Goal: Check status

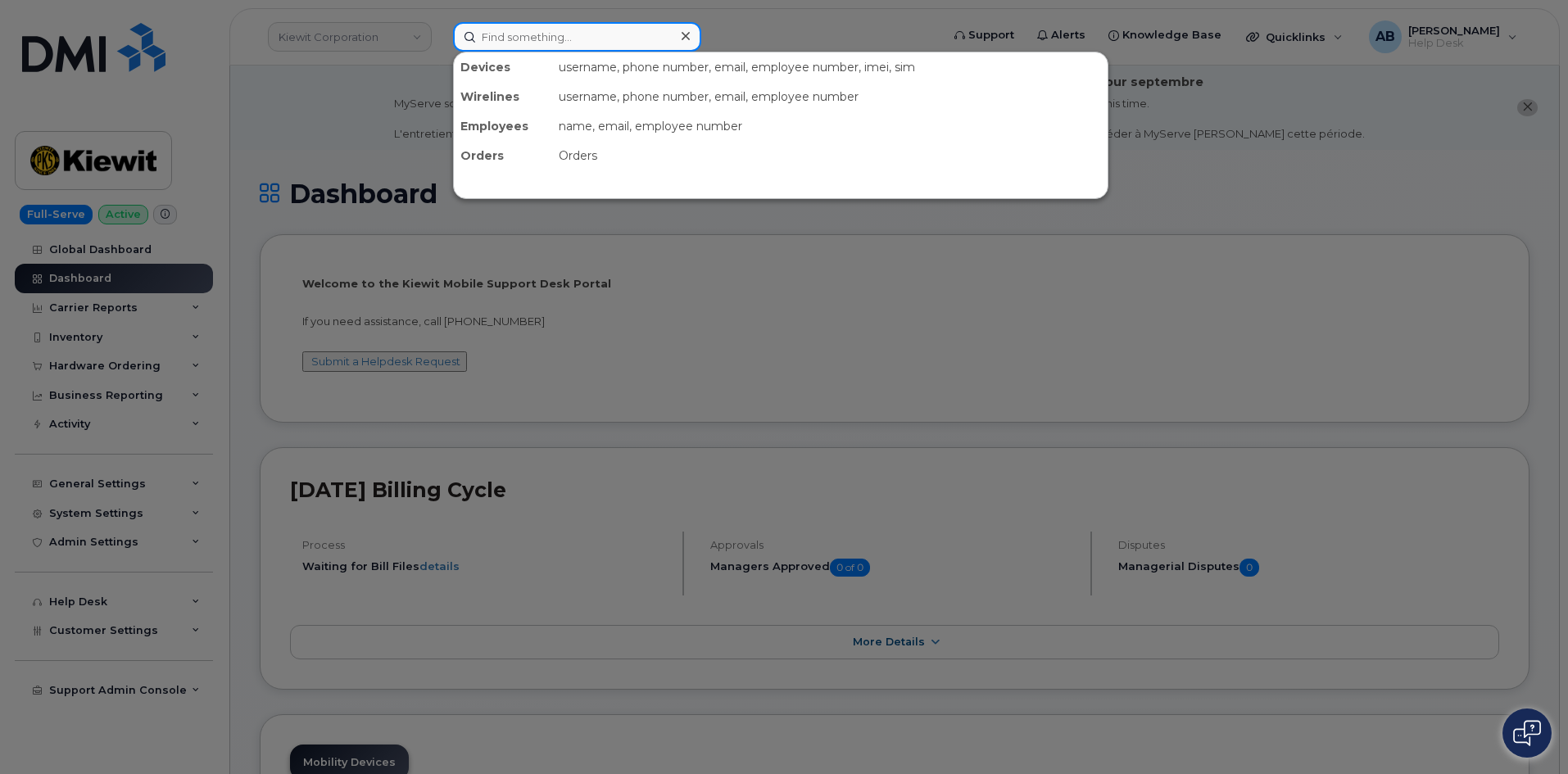
click at [517, 25] on input at bounding box center [577, 36] width 248 height 29
paste input "299791"
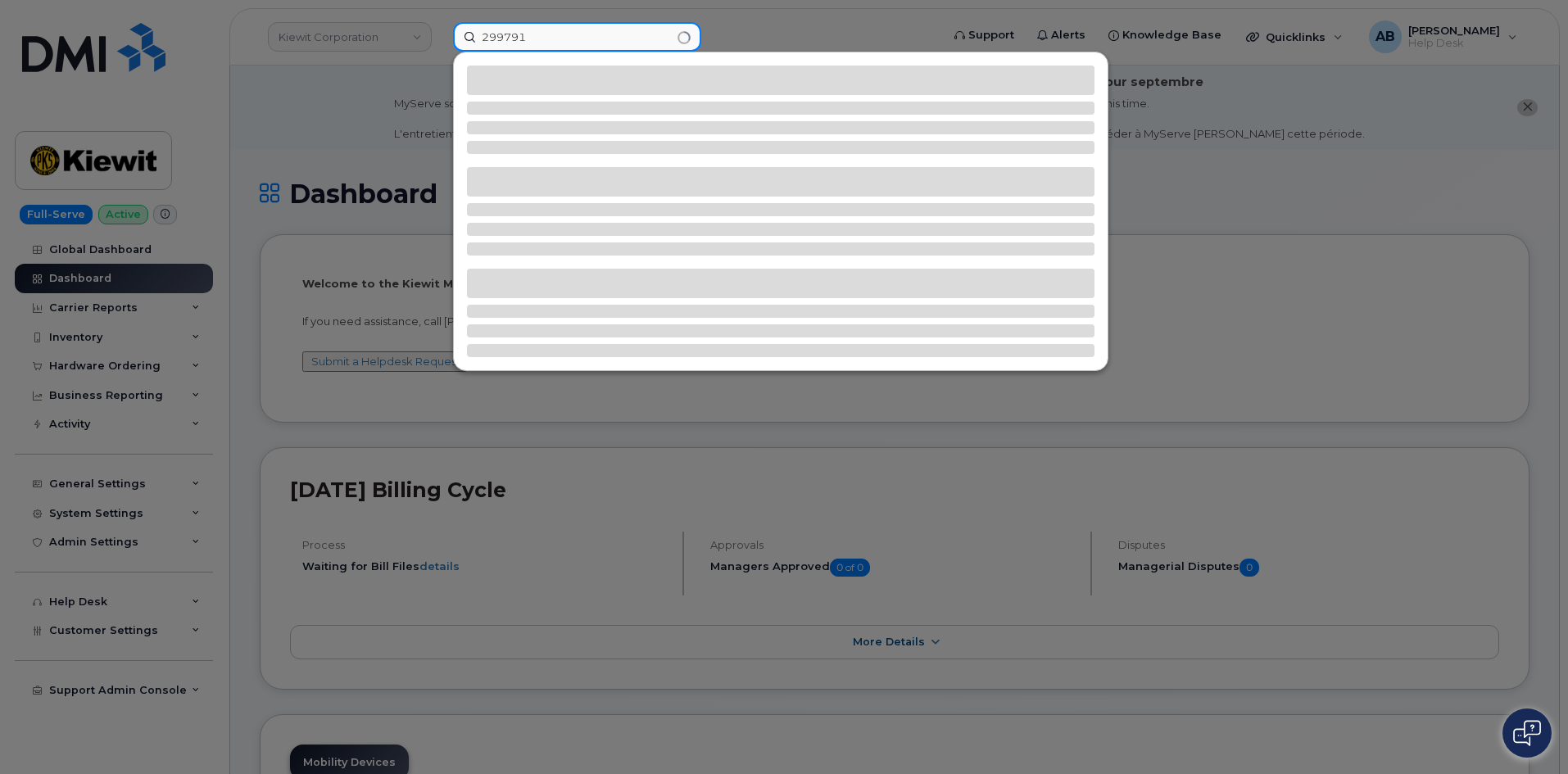
type input "299791"
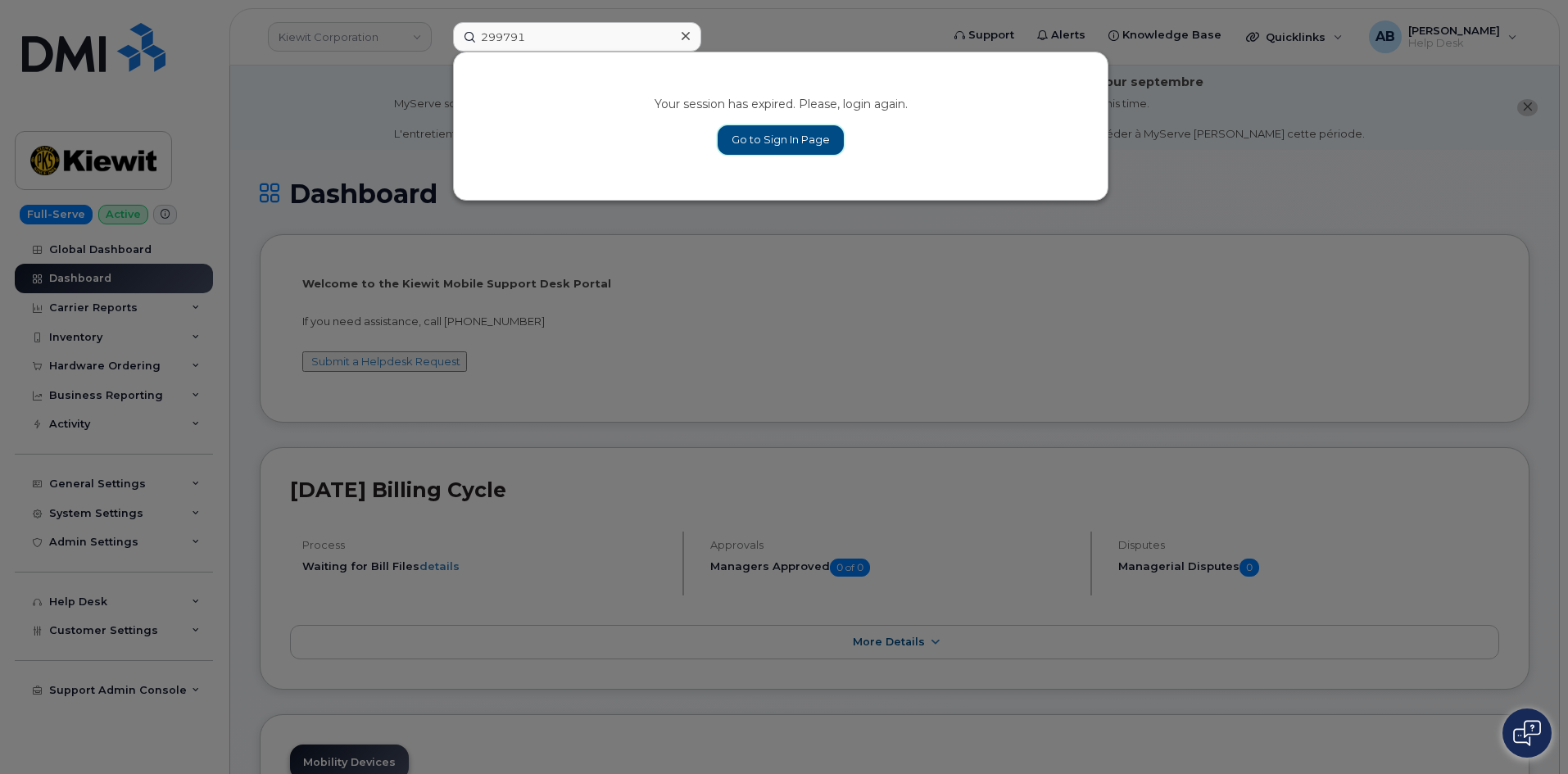
click at [771, 146] on link "Go to Sign In Page" at bounding box center [781, 140] width 126 height 29
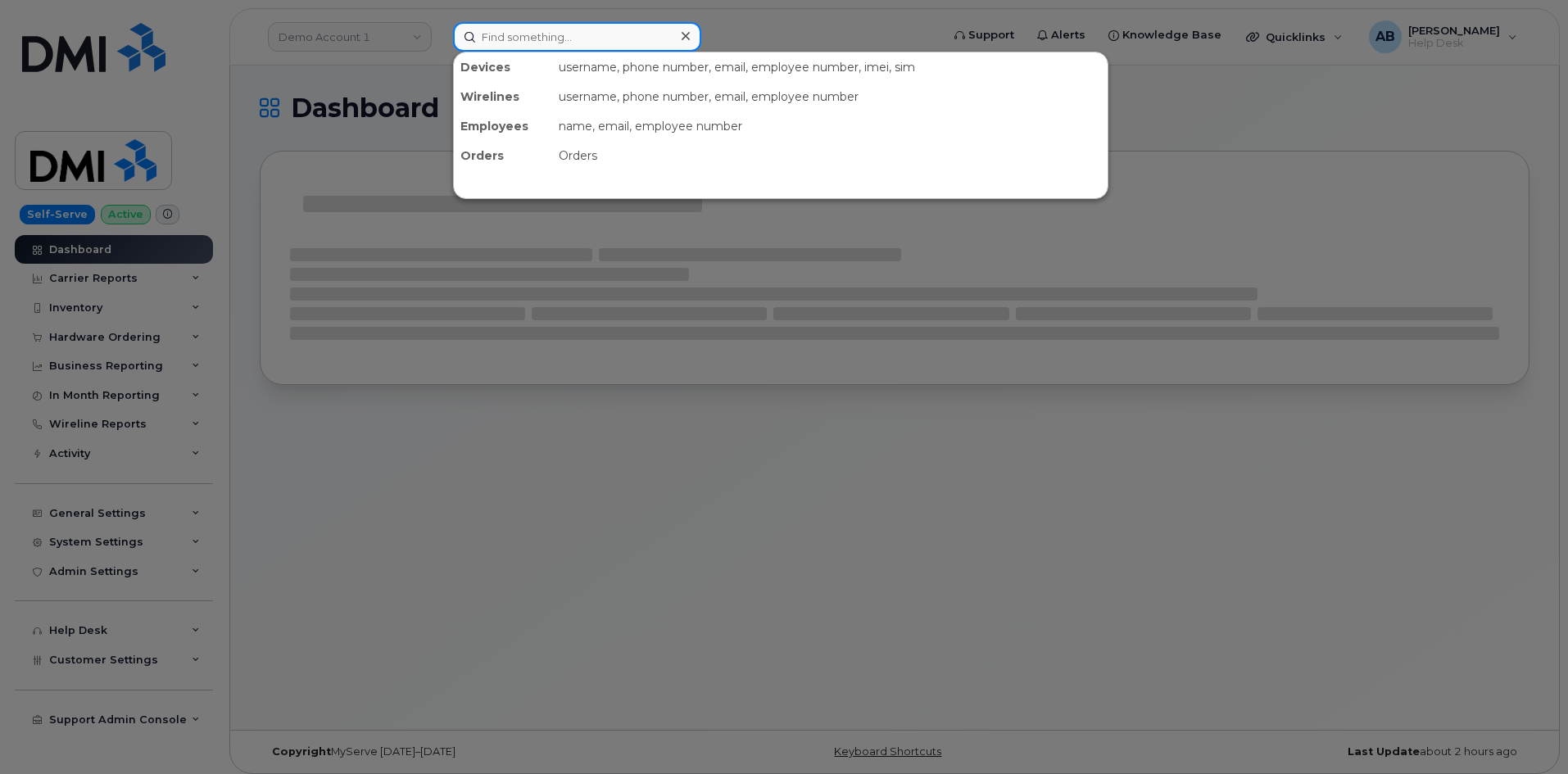
click at [524, 32] on input at bounding box center [577, 36] width 248 height 29
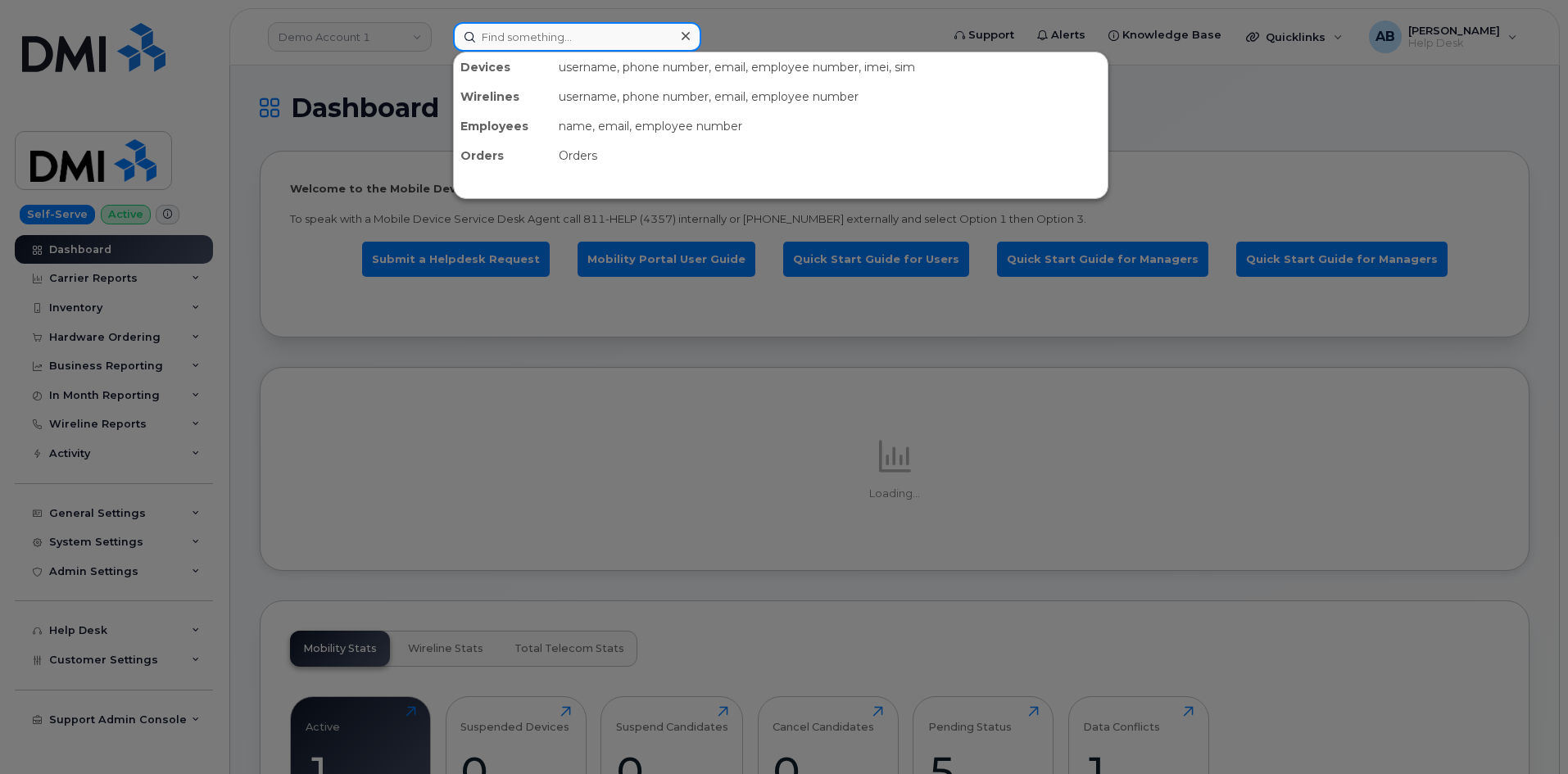
paste input "299791"
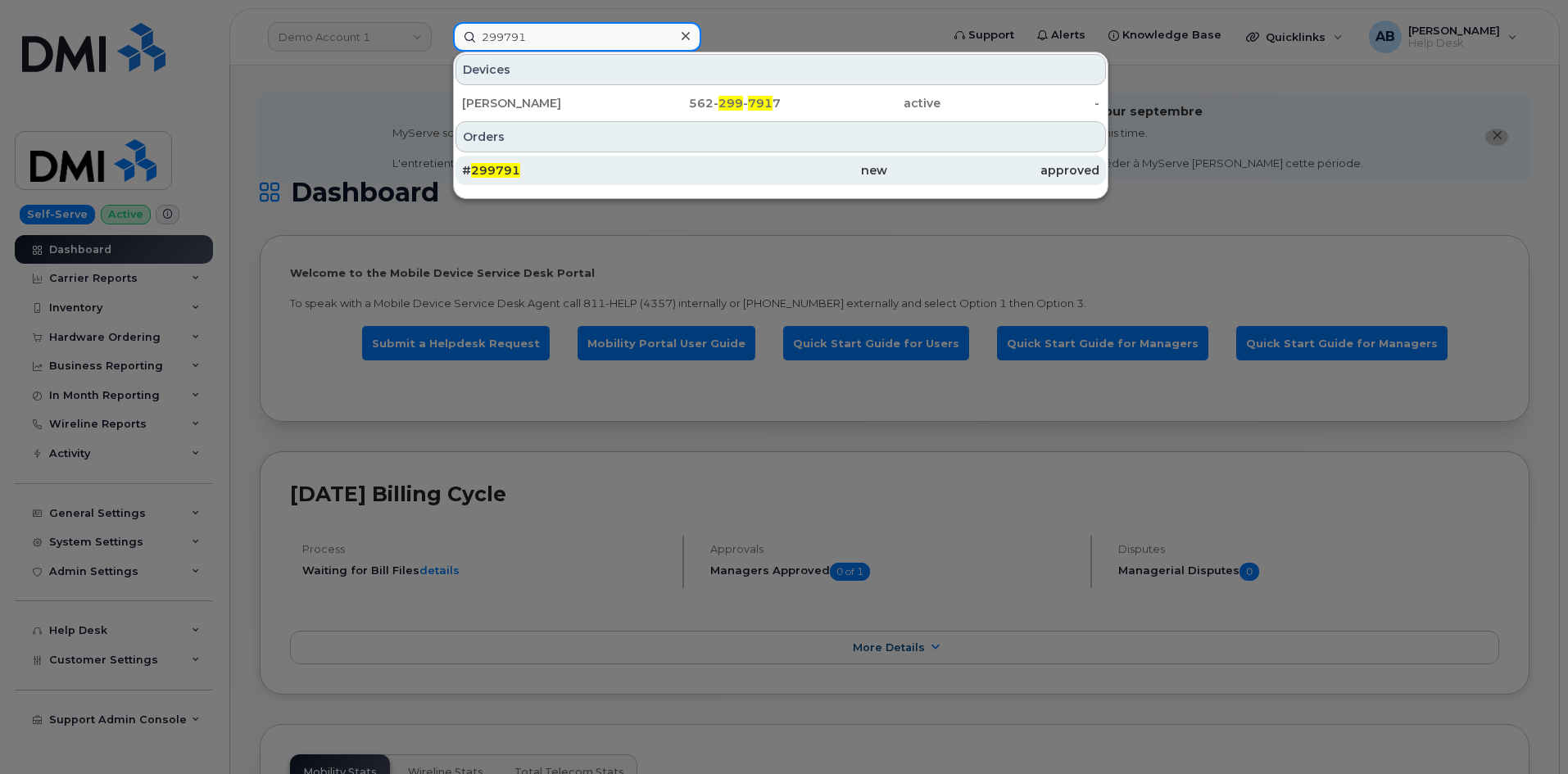
type input "299791"
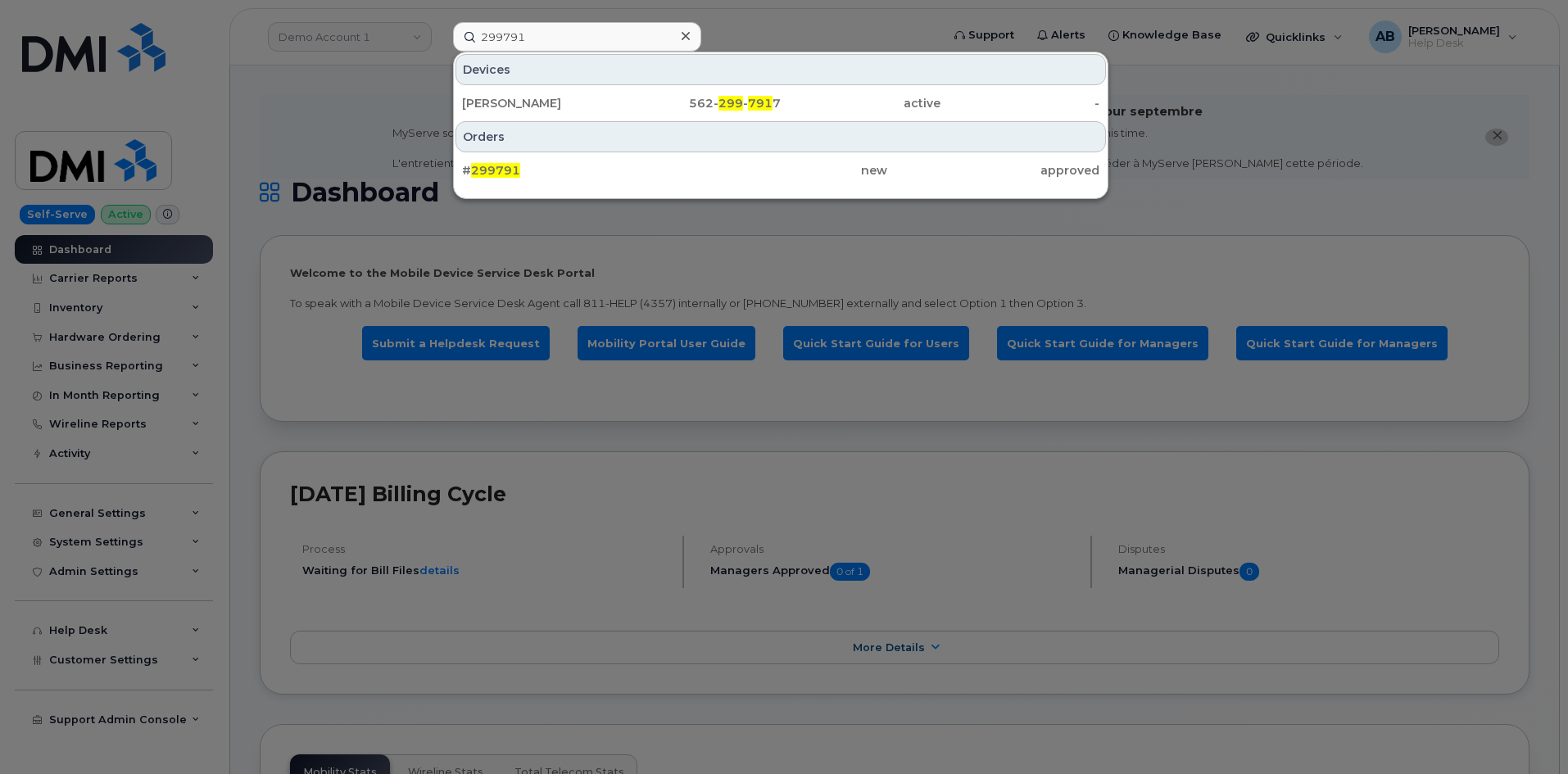
drag, startPoint x: 606, startPoint y: 173, endPoint x: 616, endPoint y: 149, distance: 26.0
click at [606, 173] on div "# 299791" at bounding box center [568, 171] width 212 height 17
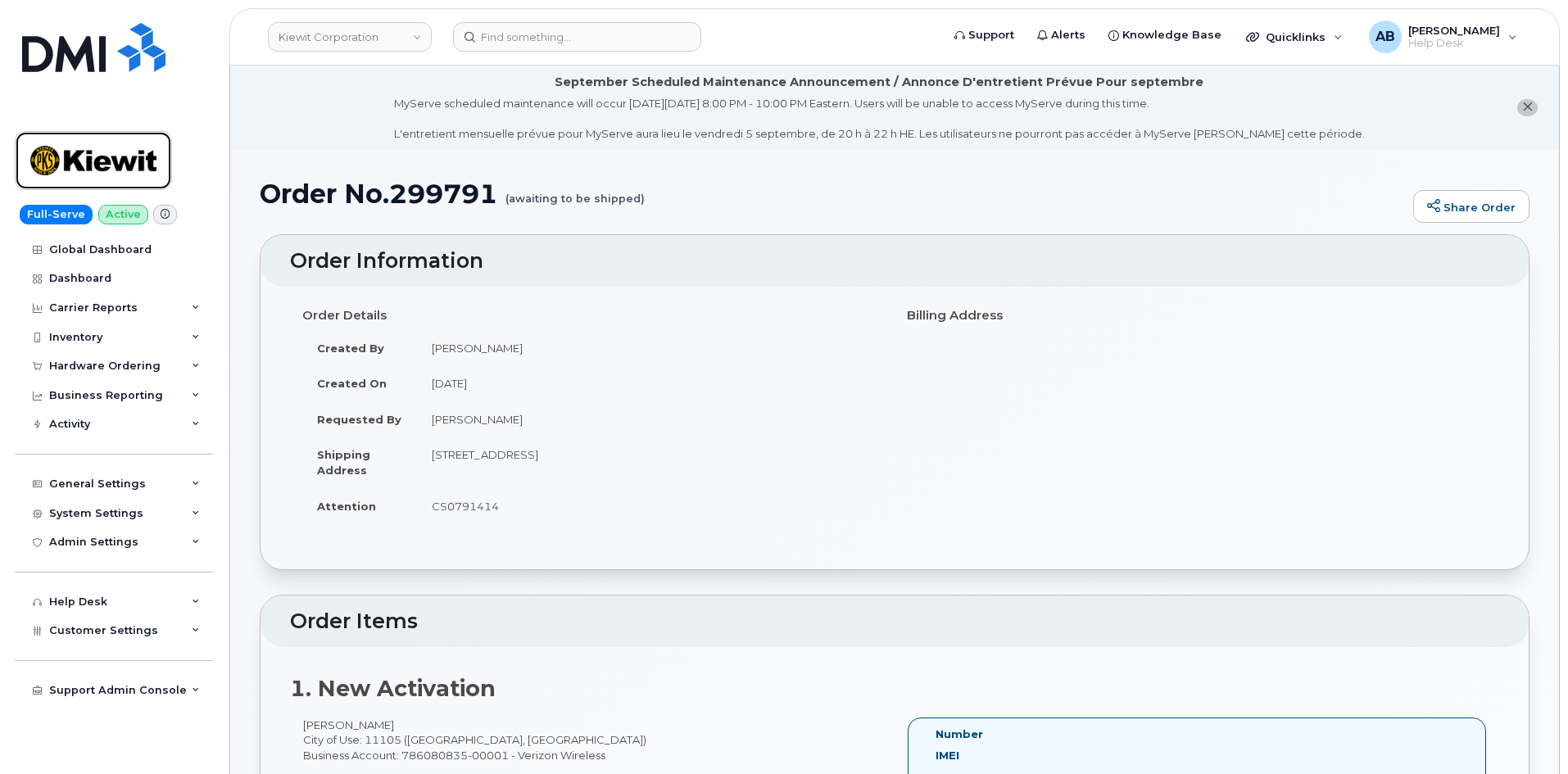
click at [90, 167] on img at bounding box center [93, 160] width 126 height 48
